Goal: Information Seeking & Learning: Find specific fact

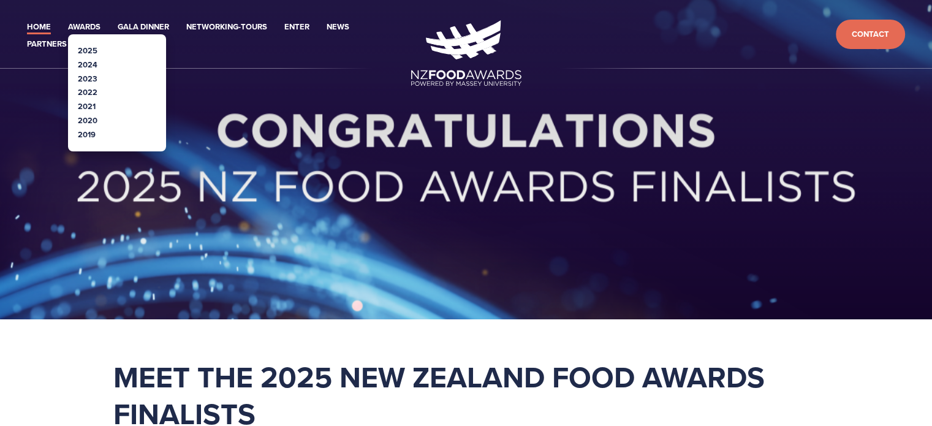
click at [93, 62] on link "2024" at bounding box center [88, 65] width 20 height 12
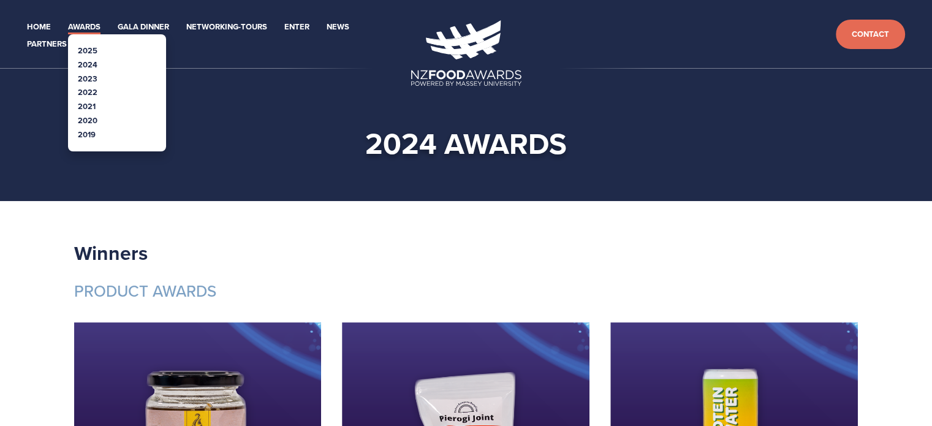
click at [88, 93] on link "2022" at bounding box center [88, 92] width 20 height 12
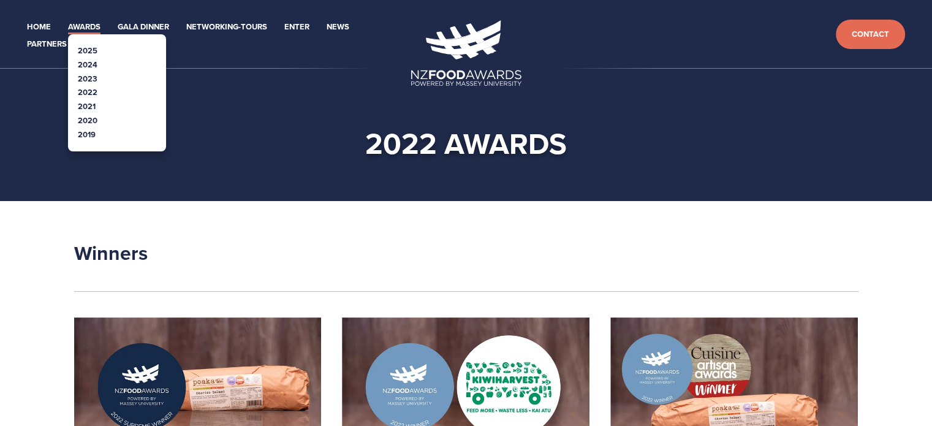
click at [88, 64] on link "2024" at bounding box center [88, 65] width 20 height 12
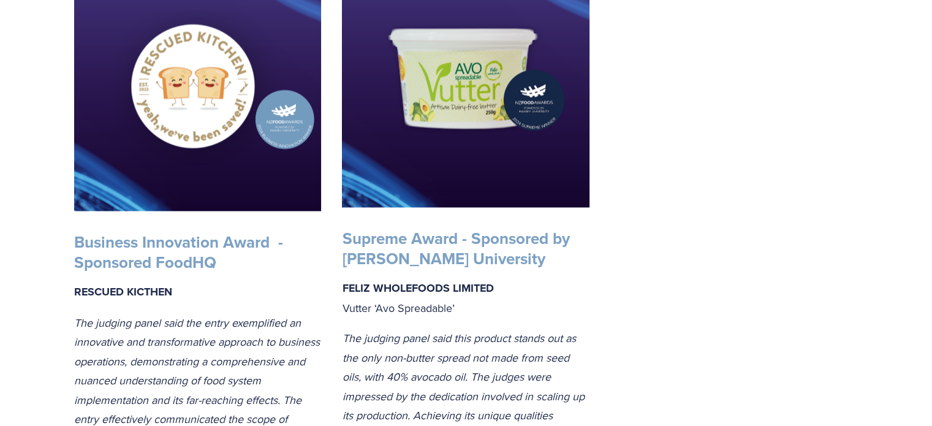
scroll to position [2268, 0]
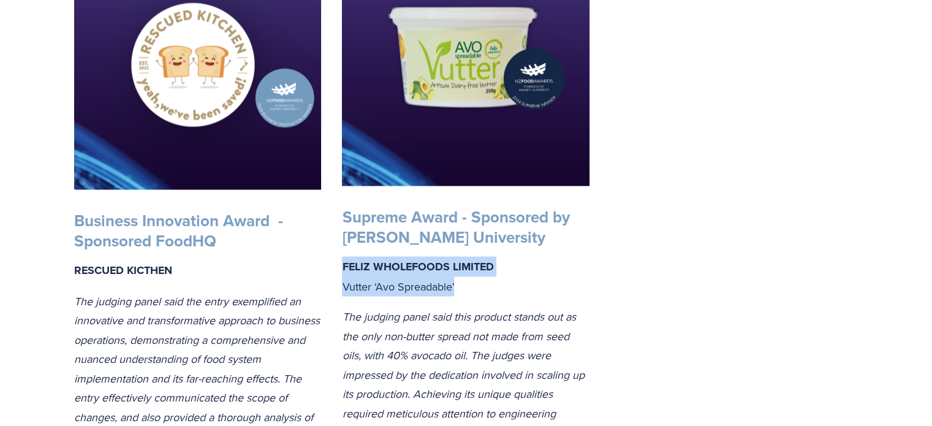
drag, startPoint x: 341, startPoint y: 291, endPoint x: 482, endPoint y: 301, distance: 140.7
click at [482, 295] on p "FELIZ WHOLEFOODS LIMITED Vutter ‘Avo Spreadable’" at bounding box center [466, 275] width 248 height 39
copy p "FELIZ WHOLEFOODS LIMITED Vutter ‘Avo Spreadable’"
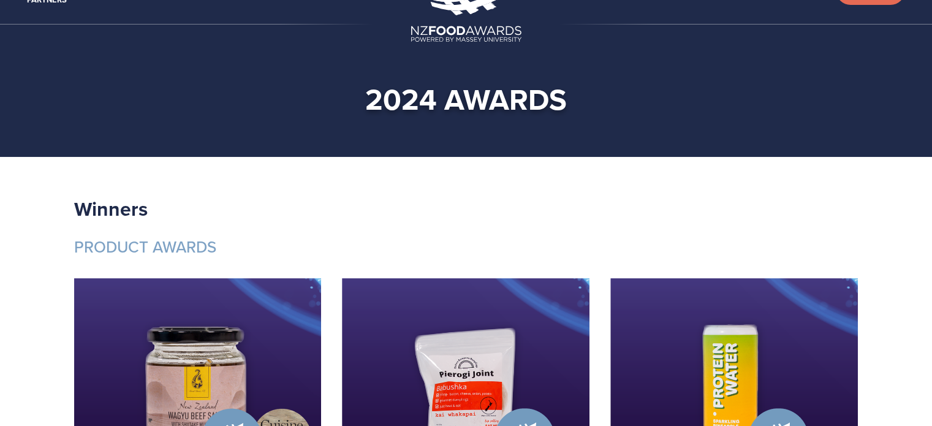
scroll to position [0, 0]
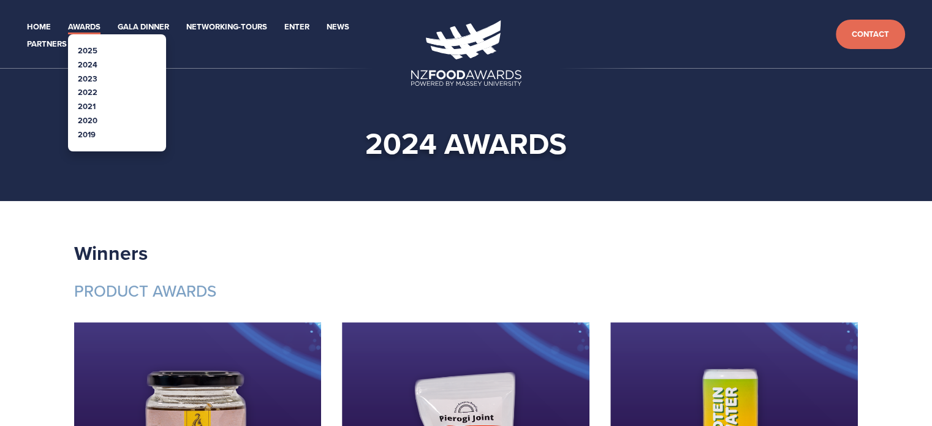
click at [88, 91] on link "2022" at bounding box center [88, 92] width 20 height 12
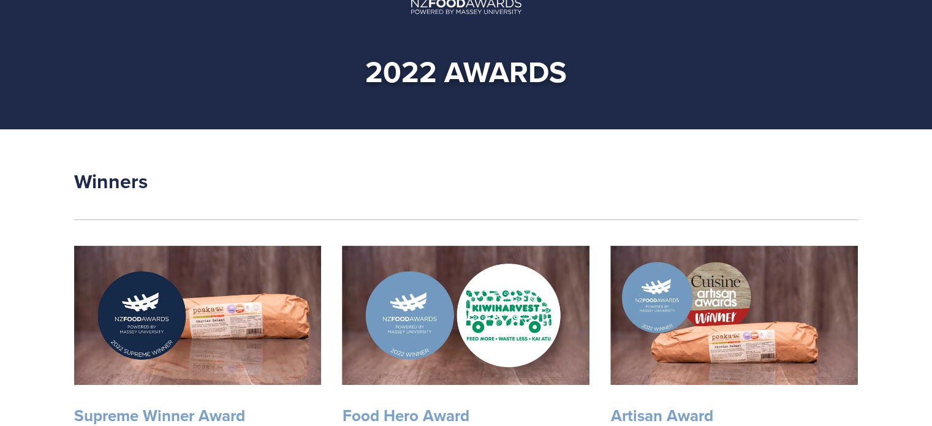
scroll to position [245, 0]
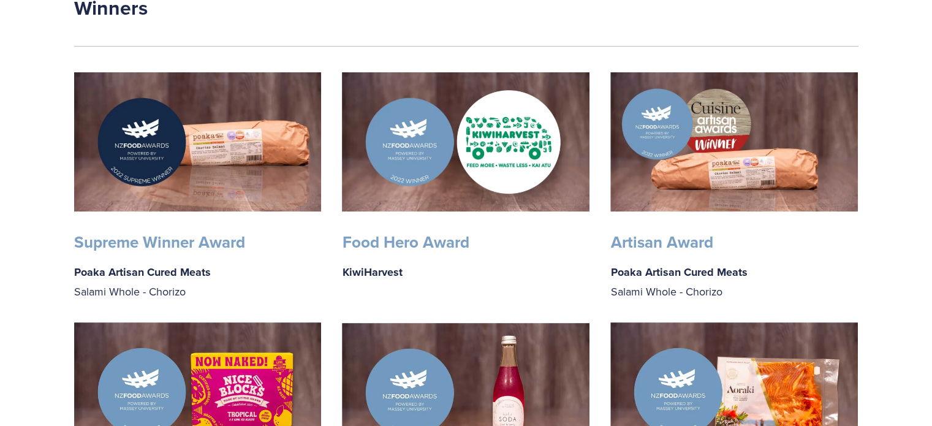
click at [142, 243] on strong "Supreme Winner Award" at bounding box center [159, 241] width 171 height 23
click at [209, 159] on img at bounding box center [198, 141] width 248 height 139
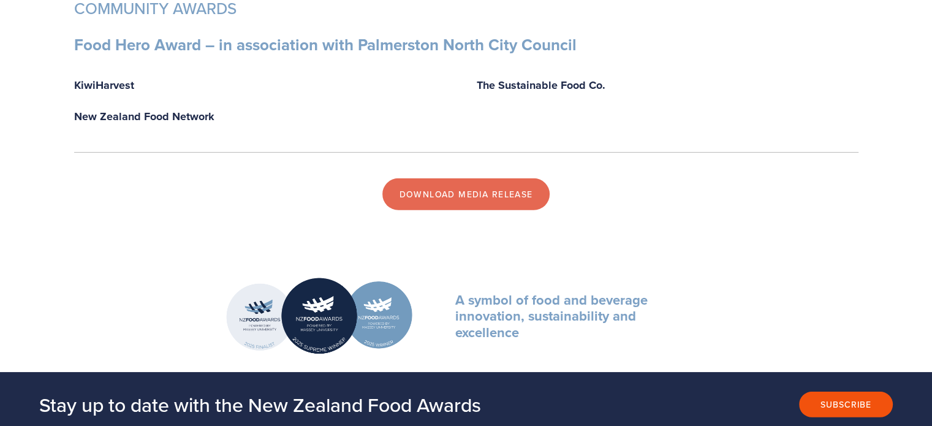
scroll to position [3616, 0]
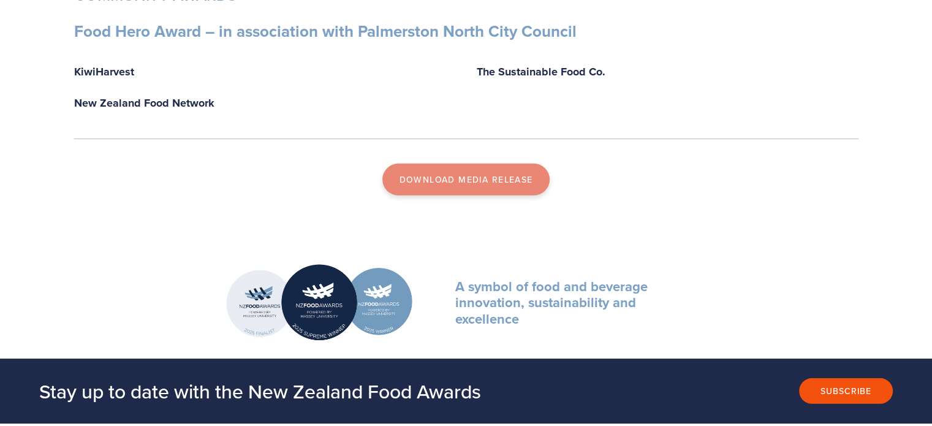
click at [525, 183] on link "DOWNLOAD MEDIA RELEASE" at bounding box center [466, 180] width 168 height 32
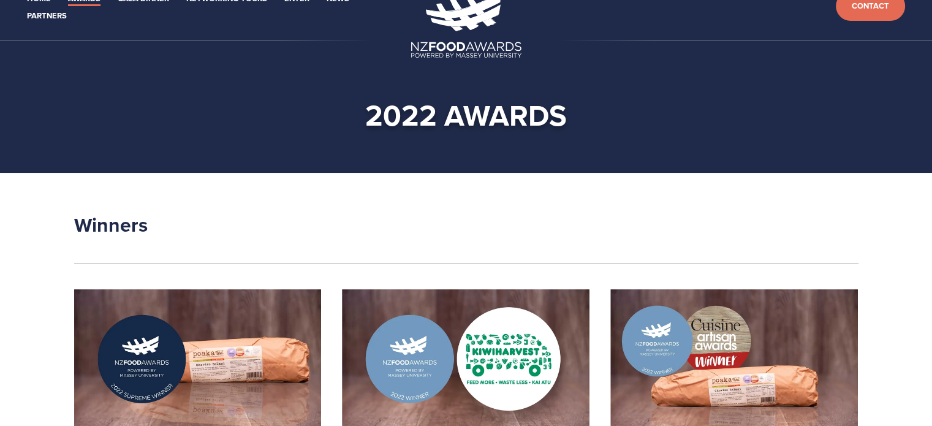
scroll to position [0, 0]
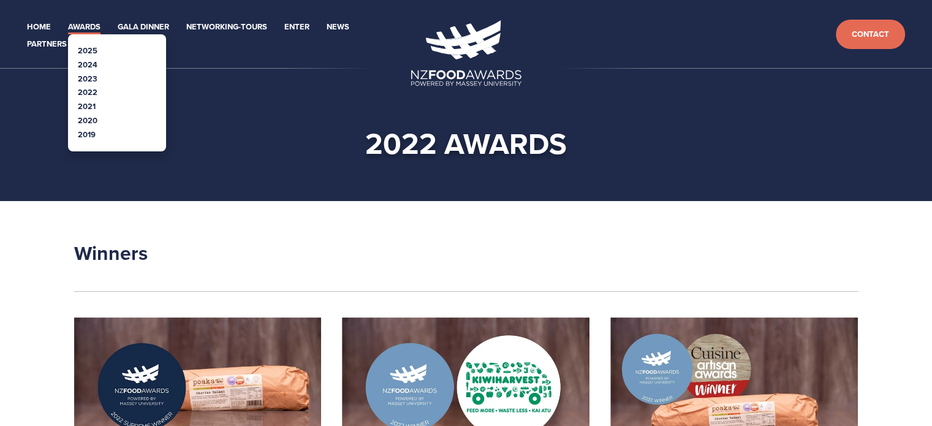
click at [86, 63] on link "2024" at bounding box center [88, 65] width 20 height 12
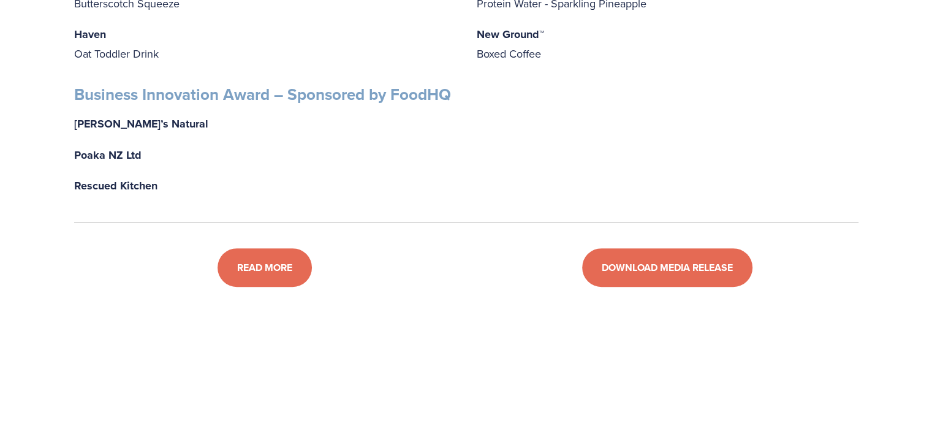
scroll to position [5088, 0]
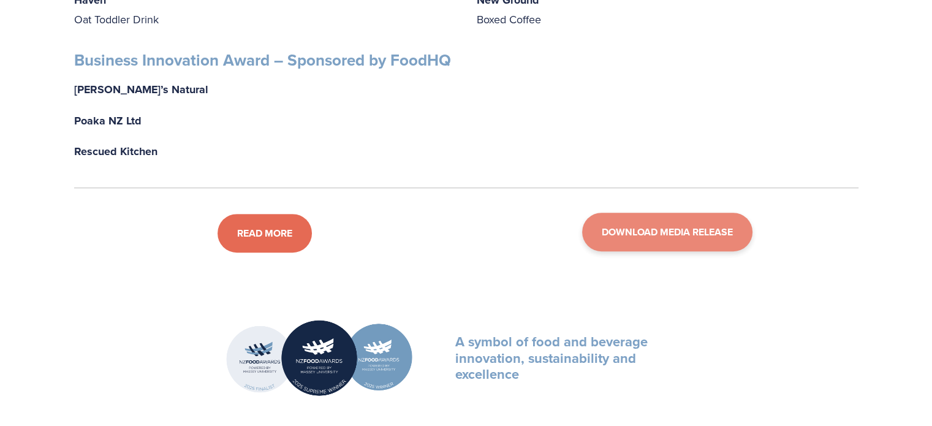
click at [663, 251] on link "DOWNLOAD MEDIA RELEASE" at bounding box center [667, 232] width 170 height 39
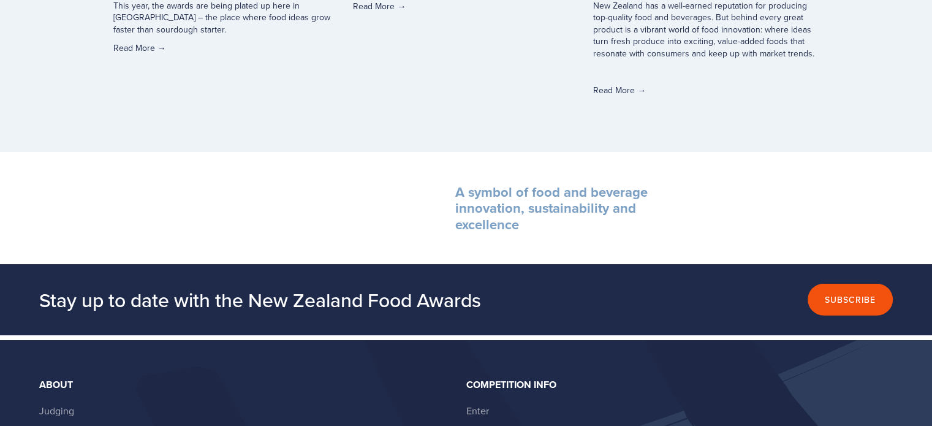
scroll to position [3258, 0]
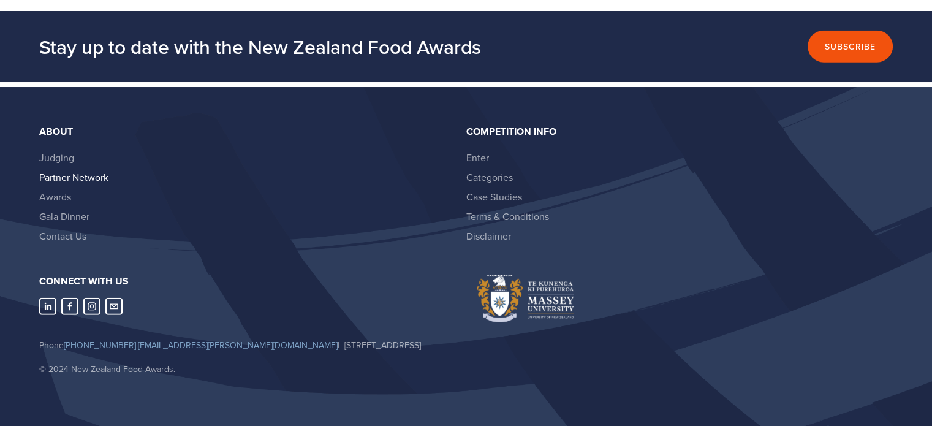
click at [69, 170] on link "Partner Network" at bounding box center [73, 176] width 69 height 13
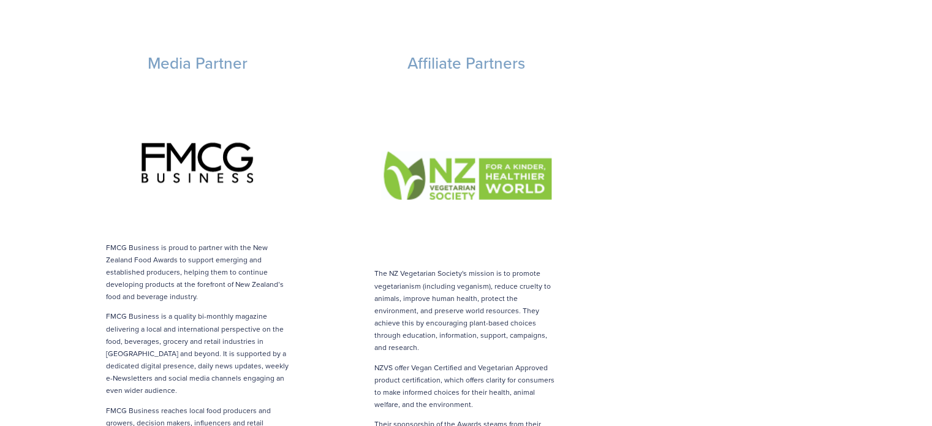
scroll to position [2145, 0]
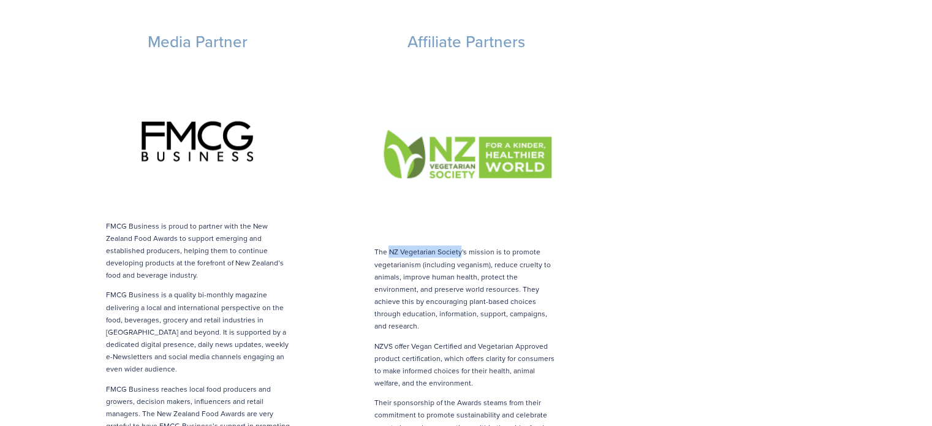
drag, startPoint x: 390, startPoint y: 223, endPoint x: 460, endPoint y: 224, distance: 69.9
click at [460, 245] on p "The NZ Vegetarian Society's mission is to promote vegetarianism (including vega…" at bounding box center [466, 288] width 184 height 86
click at [464, 245] on p "The NZ Vegetarian Society's mission is to promote vegetarianism (including vega…" at bounding box center [466, 288] width 184 height 86
drag, startPoint x: 458, startPoint y: 225, endPoint x: 403, endPoint y: 219, distance: 55.4
click at [409, 245] on p "The NZ Vegetarian Society's mission is to promote vegetarianism (including vega…" at bounding box center [466, 288] width 184 height 86
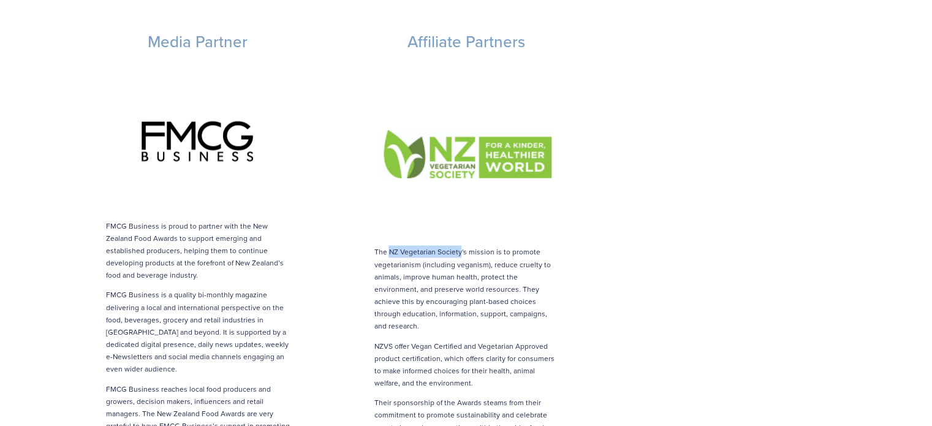
drag, startPoint x: 388, startPoint y: 225, endPoint x: 459, endPoint y: 229, distance: 71.2
click at [459, 245] on p "The NZ Vegetarian Society's mission is to promote vegetarianism (including vega…" at bounding box center [466, 288] width 184 height 86
copy p "NZ Vegetarian Society"
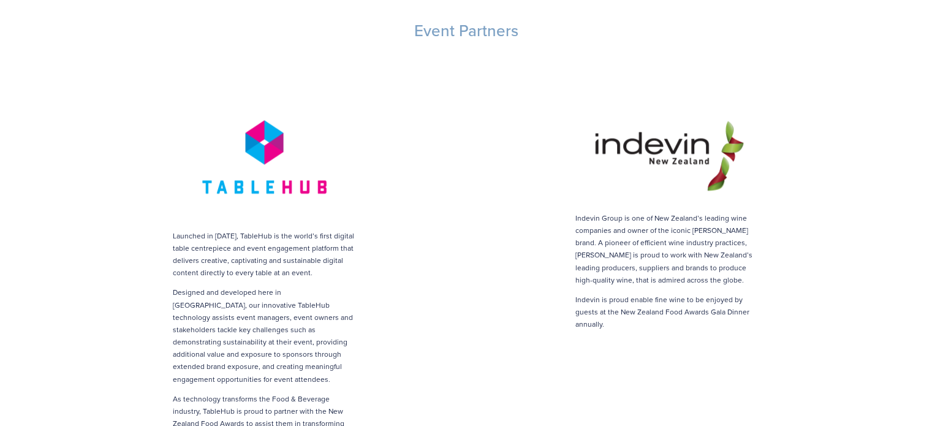
scroll to position [2636, 0]
click at [250, 229] on p "Launched in [DATE], TableHub is the world’s first digital table centrepiece and…" at bounding box center [265, 254] width 184 height 50
copy p "TableHub"
drag, startPoint x: 574, startPoint y: 189, endPoint x: 623, endPoint y: 189, distance: 49.6
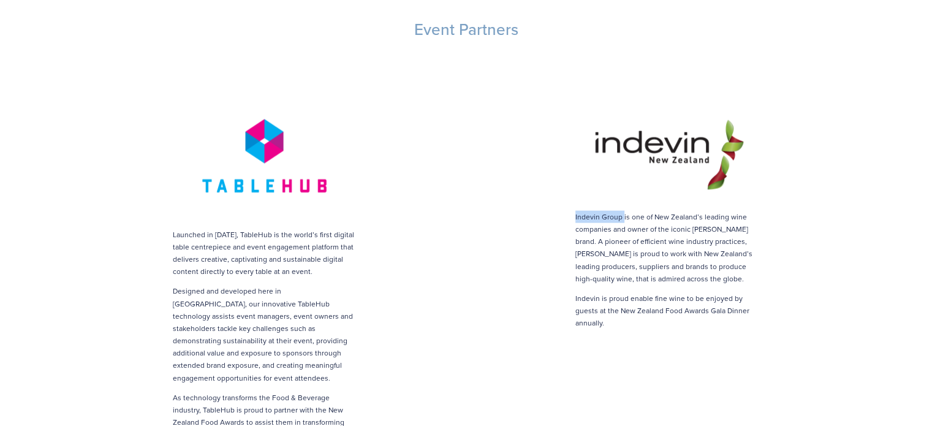
click at [623, 189] on div "Indevin Group is one of New Zealand’s leading wine companies and owner of the i…" at bounding box center [668, 212] width 382 height 235
copy p "Indevin Group"
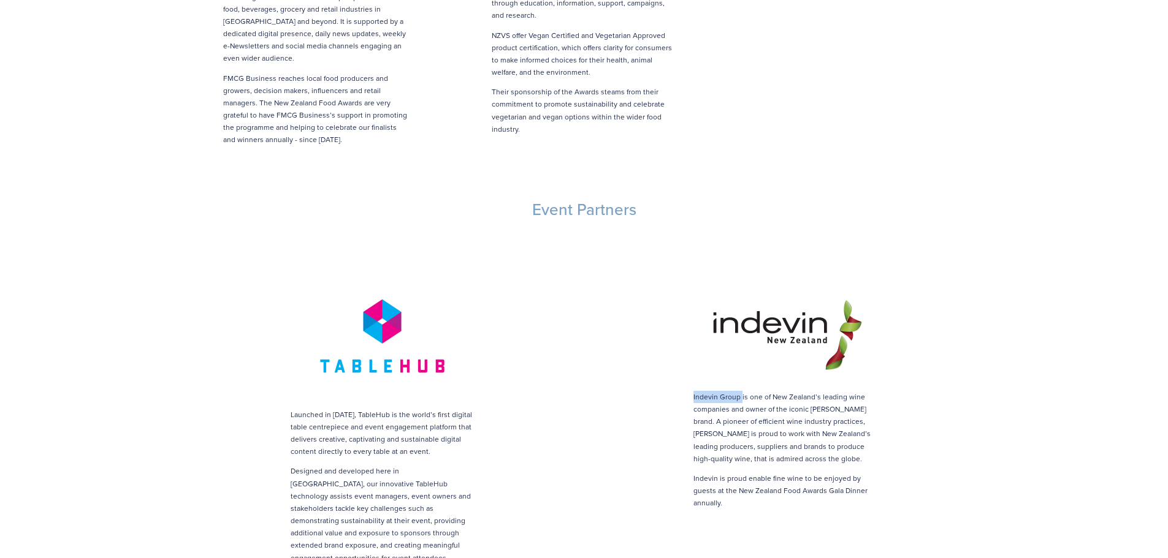
scroll to position [2391, 0]
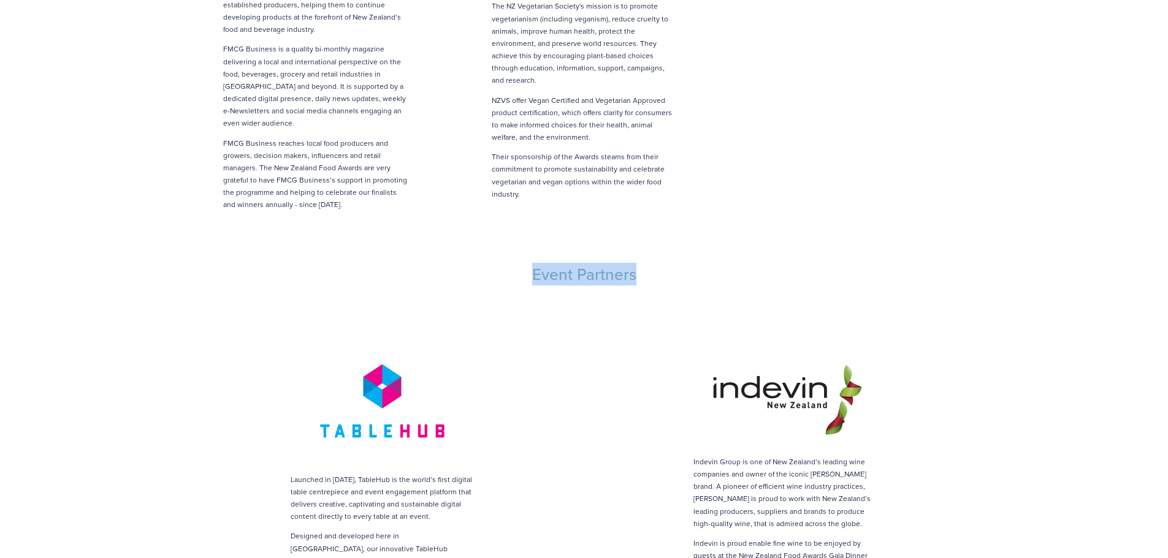
drag, startPoint x: 633, startPoint y: 253, endPoint x: 536, endPoint y: 252, distance: 96.9
click at [536, 265] on h3 "Event Partners" at bounding box center [584, 275] width 785 height 20
copy h3 "Event Partners"
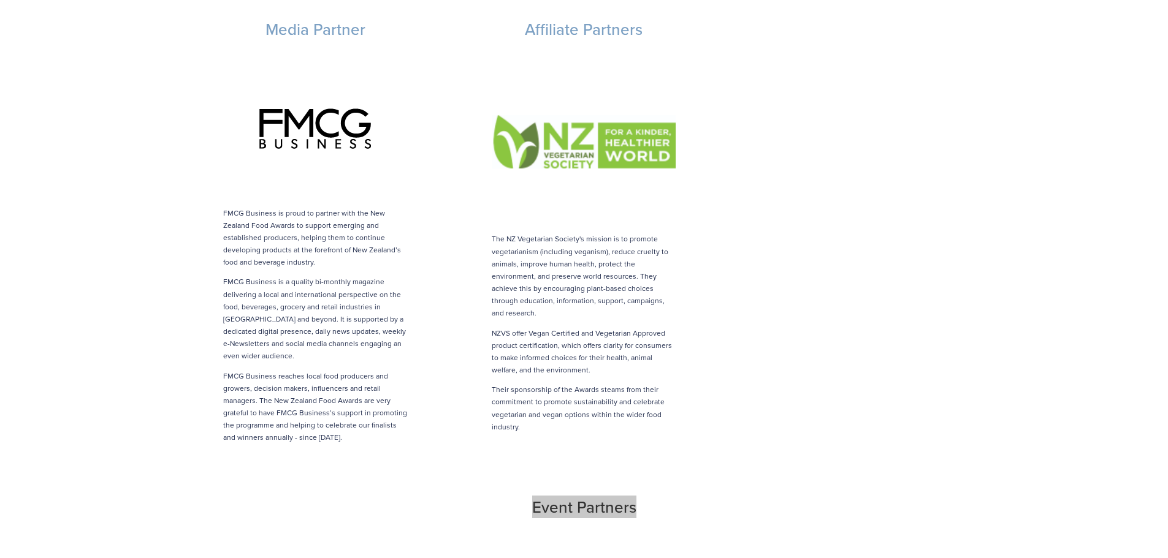
scroll to position [2084, 0]
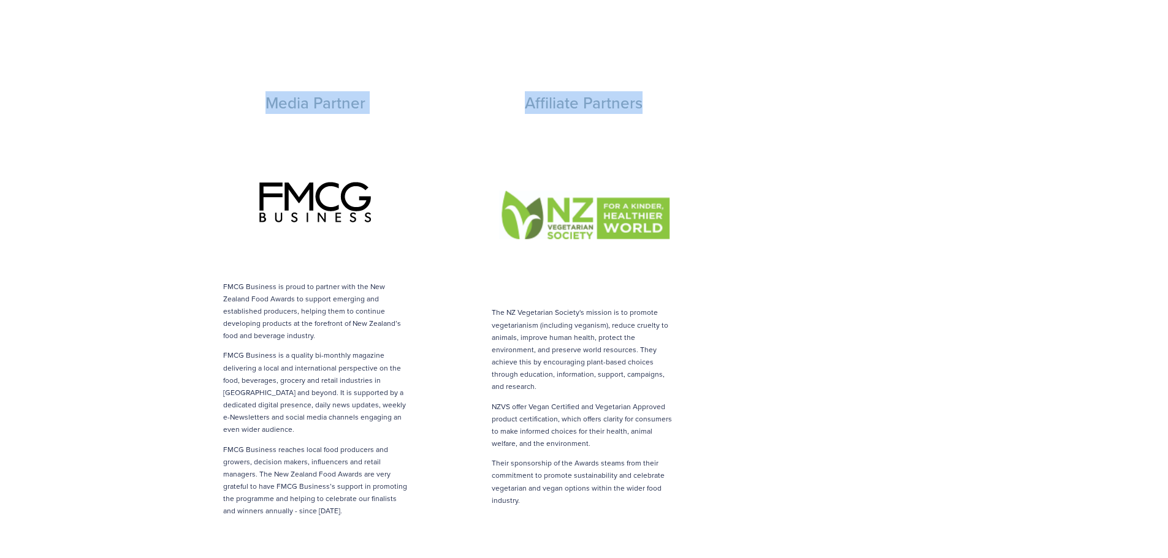
drag, startPoint x: 522, startPoint y: 75, endPoint x: 270, endPoint y: 91, distance: 252.5
click at [270, 91] on div "Media Partner Affiliate Partners" at bounding box center [583, 104] width 805 height 42
copy div "Media Partner Affiliate Partners"
click at [603, 417] on div "The NZ Vegetarian Society's mission is to promote vegetarianism (including vega…" at bounding box center [584, 406] width 184 height 200
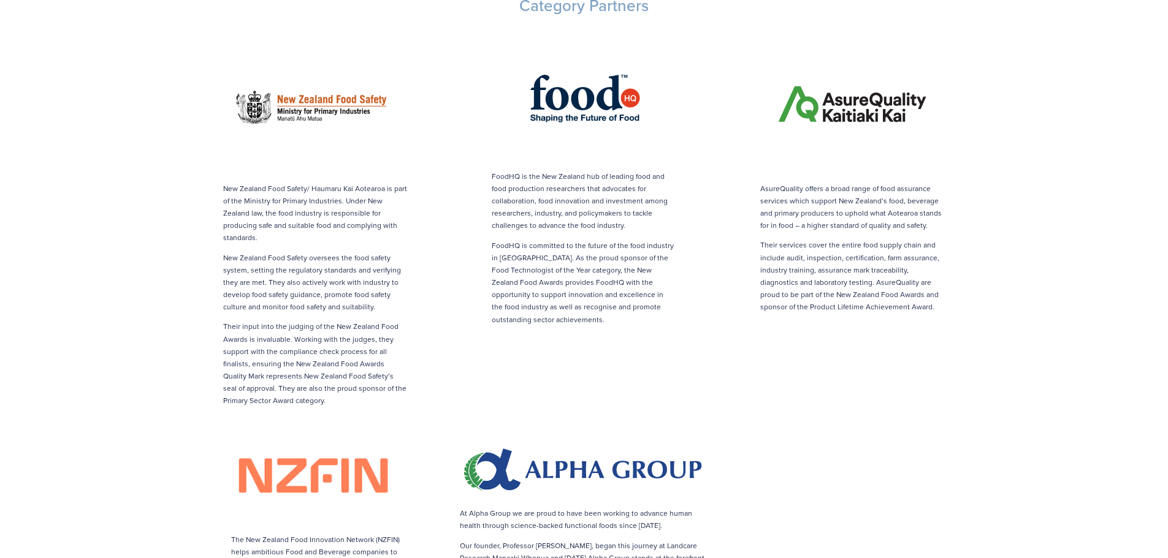
scroll to position [1287, 0]
